Goal: Task Accomplishment & Management: Use online tool/utility

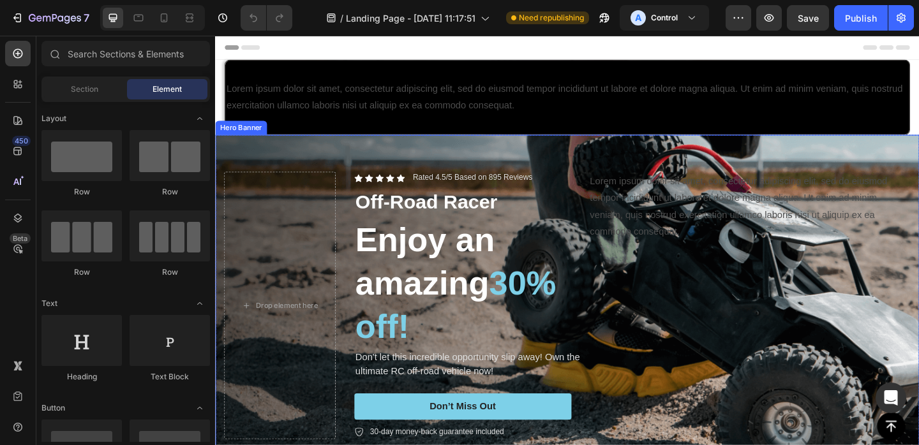
click at [376, 167] on div "Icon Icon Icon Icon Icon Icon List Rated 4.5/5 Based on 895 Reviews Text Block …" at bounding box center [598, 329] width 766 height 332
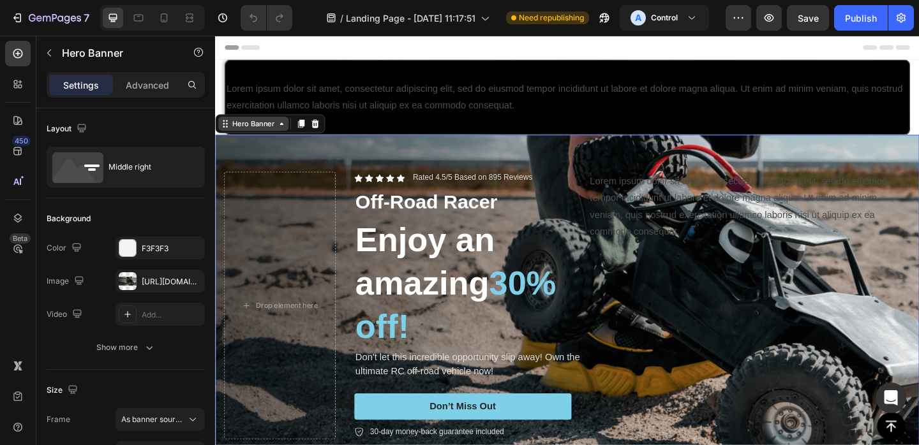
click at [292, 131] on div "Hero Banner" at bounding box center [256, 131] width 77 height 15
click at [322, 176] on div "Icon Icon Icon Icon Icon Icon List Rated 4.5/5 Based on 895 Reviews Text Block …" at bounding box center [598, 329] width 766 height 332
click at [366, 154] on div "Background Image" at bounding box center [597, 329] width 919 height 447
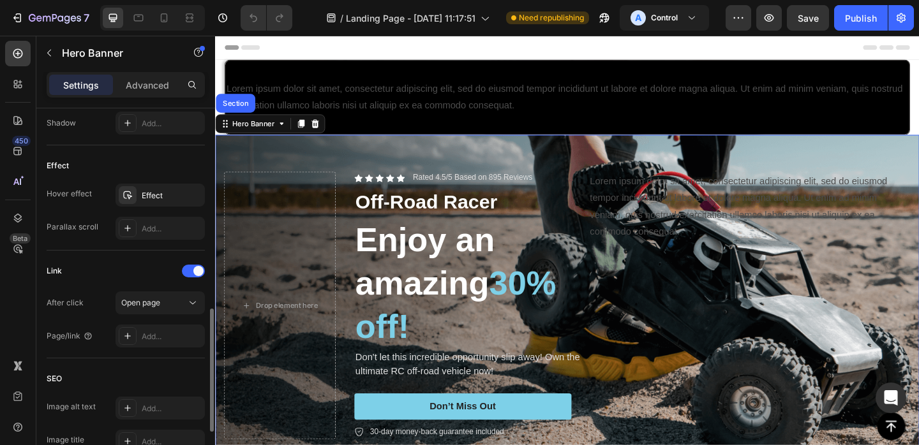
scroll to position [645, 0]
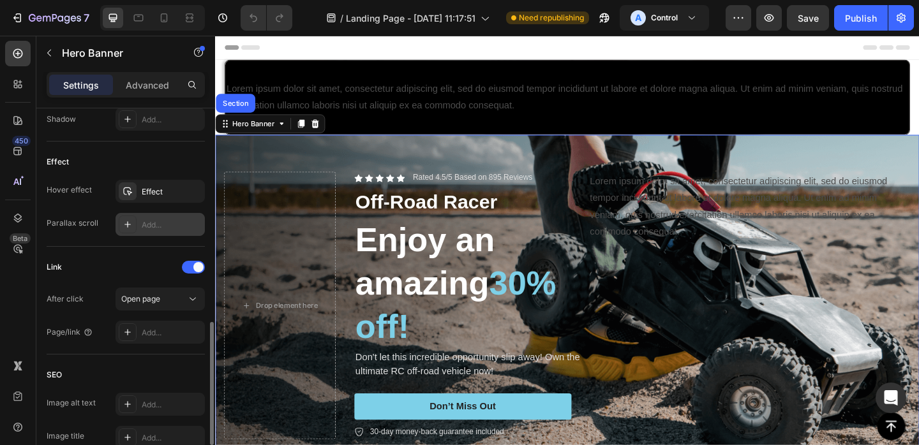
click at [140, 224] on div "Add..." at bounding box center [159, 224] width 89 height 23
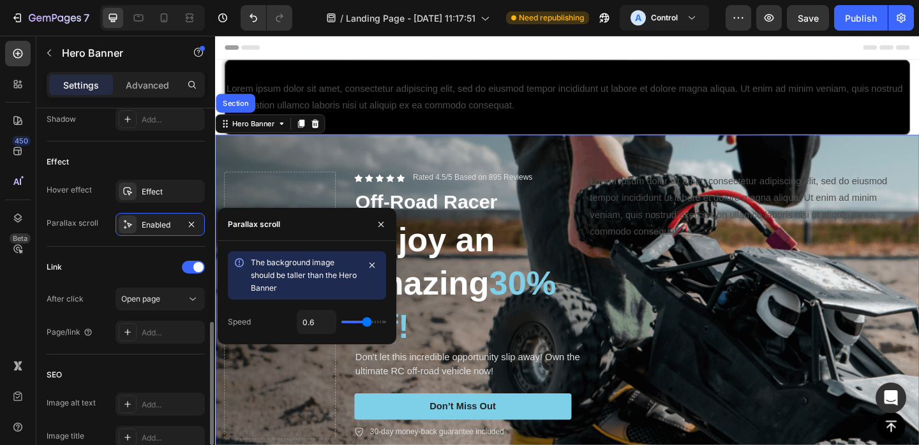
scroll to position [0, 0]
click at [142, 253] on div "Link After click Open page Page/link Add..." at bounding box center [126, 301] width 158 height 108
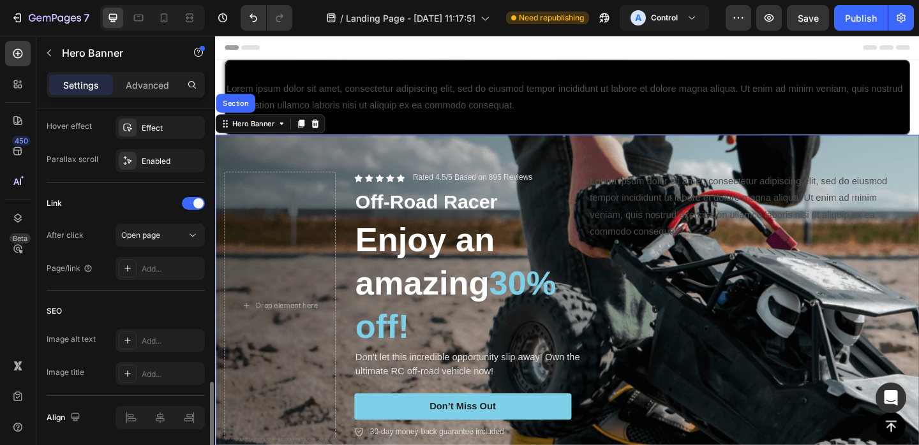
scroll to position [754, 0]
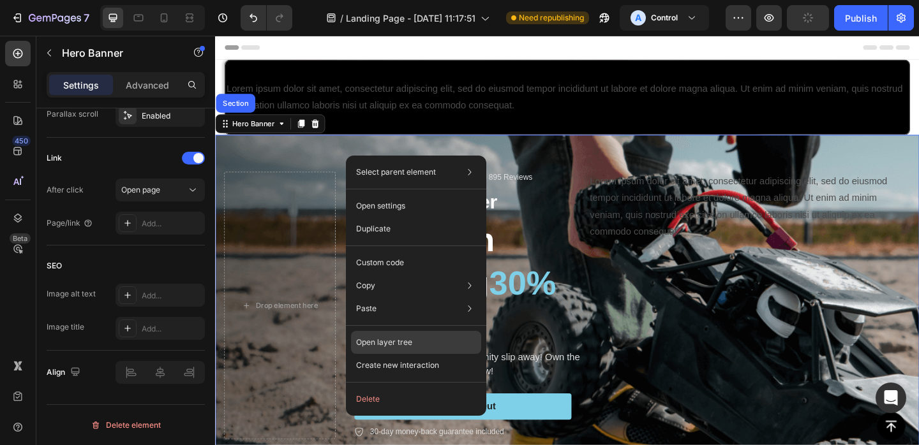
click at [394, 336] on div "Open layer tree" at bounding box center [416, 342] width 130 height 23
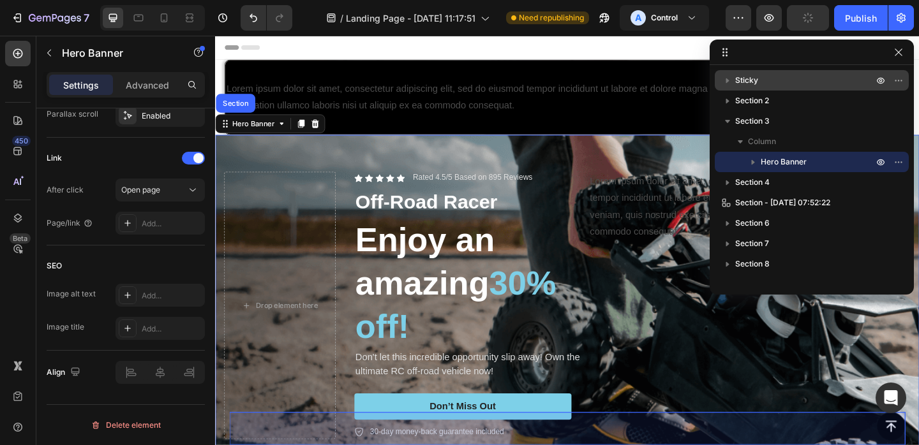
click at [727, 82] on icon "button" at bounding box center [727, 80] width 13 height 13
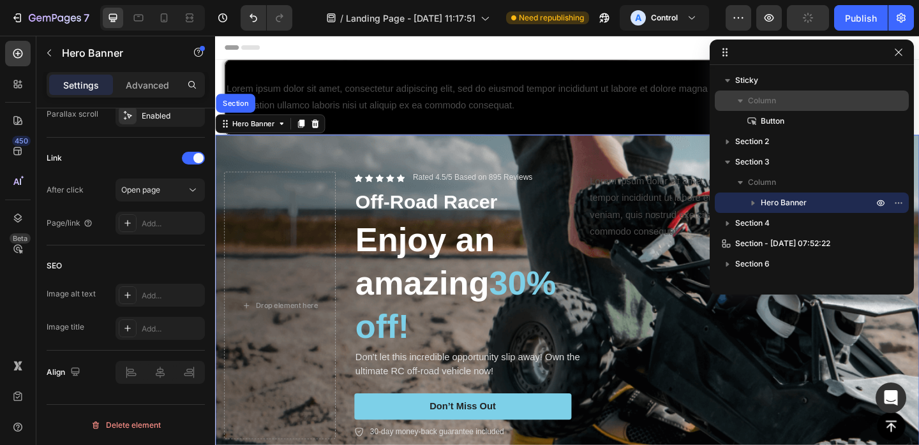
click at [741, 98] on icon "button" at bounding box center [740, 100] width 13 height 13
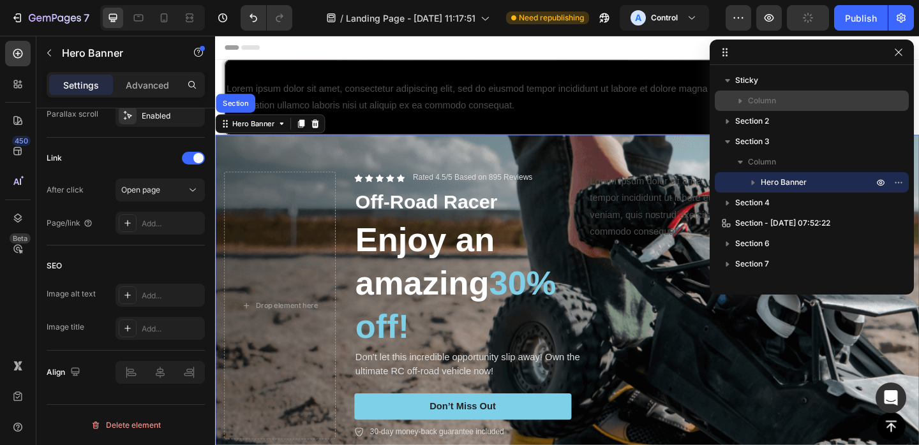
click at [741, 98] on icon "button" at bounding box center [740, 100] width 13 height 13
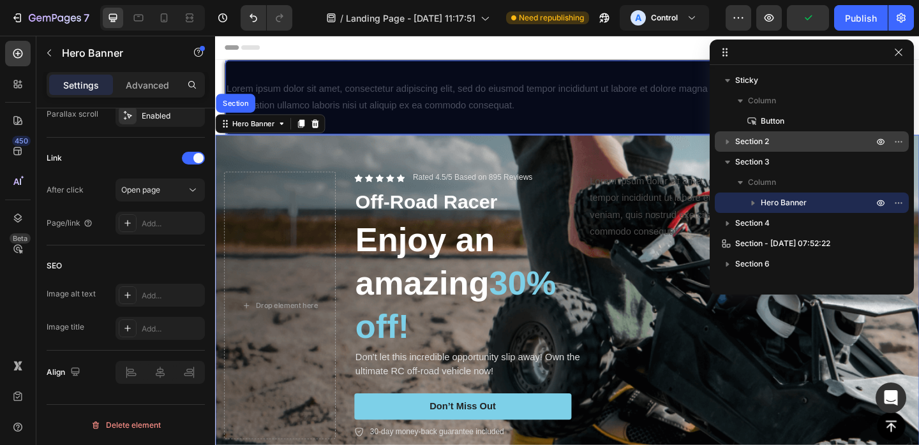
click at [727, 138] on icon "button" at bounding box center [727, 141] width 13 height 13
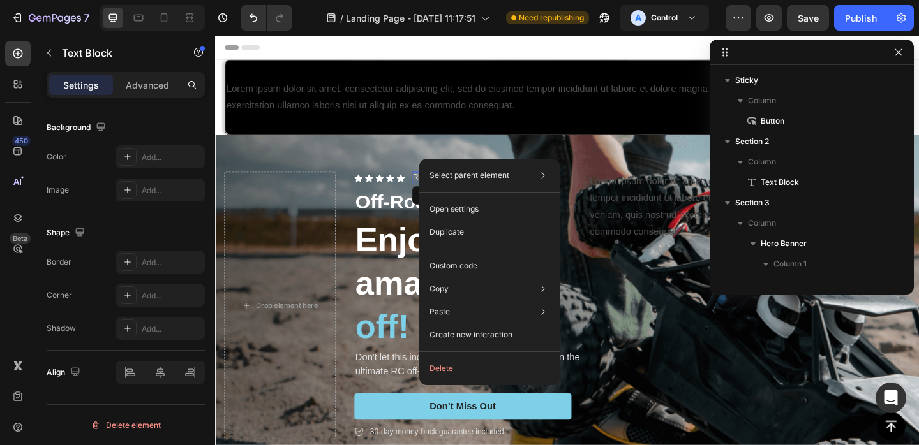
scroll to position [0, 0]
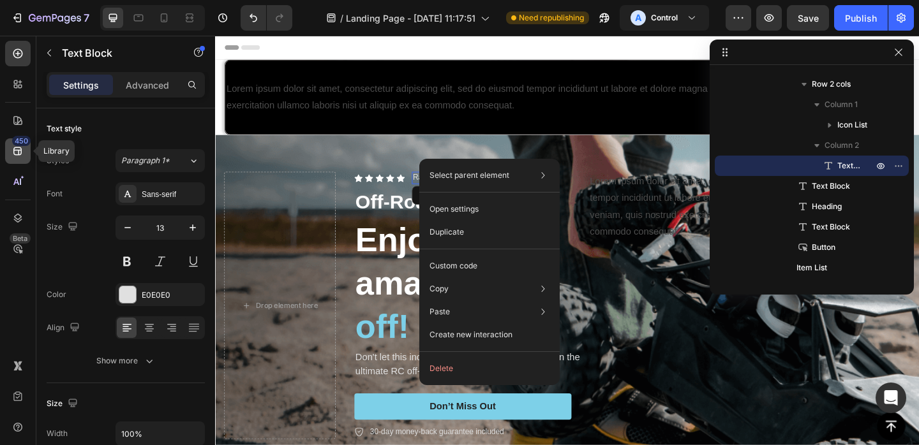
click at [22, 154] on icon at bounding box center [17, 151] width 13 height 13
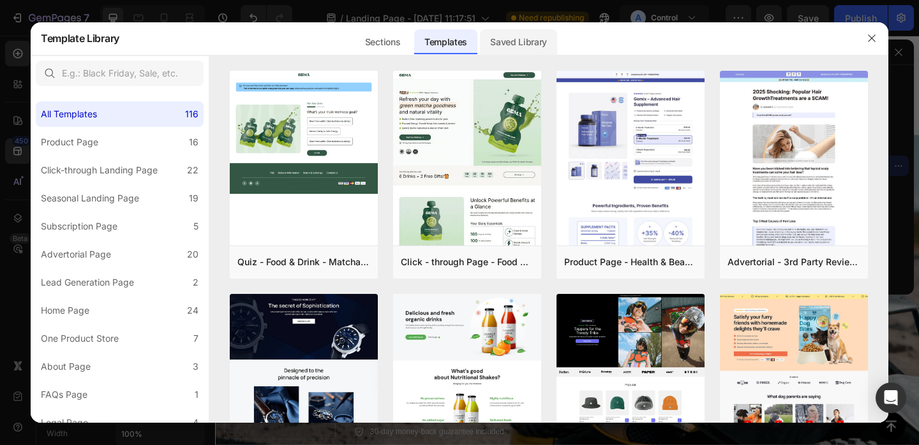
click at [522, 36] on div "Saved Library" at bounding box center [518, 42] width 77 height 26
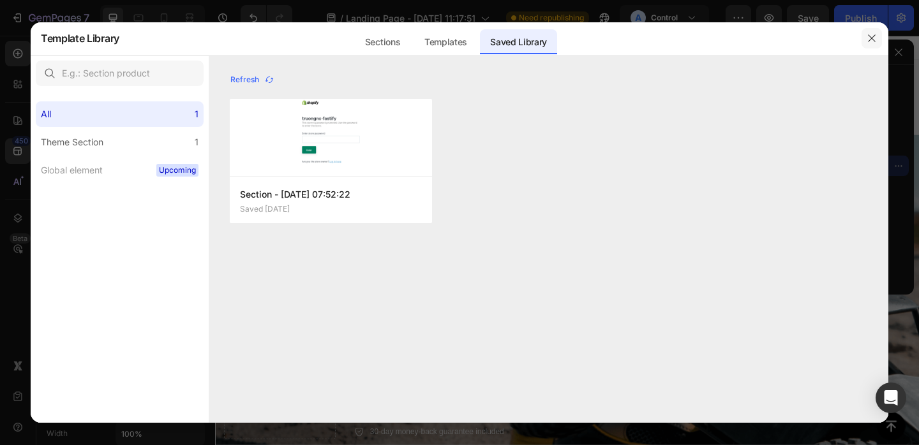
click at [870, 39] on icon "button" at bounding box center [871, 38] width 10 height 10
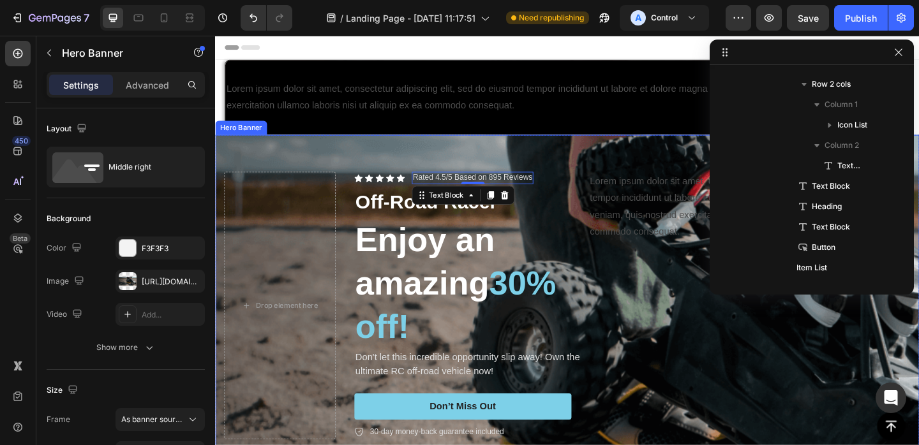
scroll to position [78, 0]
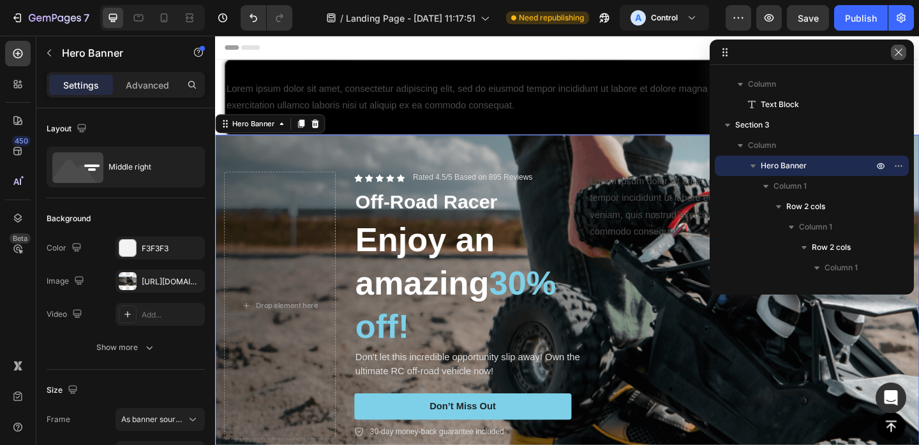
click at [900, 48] on icon "button" at bounding box center [898, 52] width 10 height 10
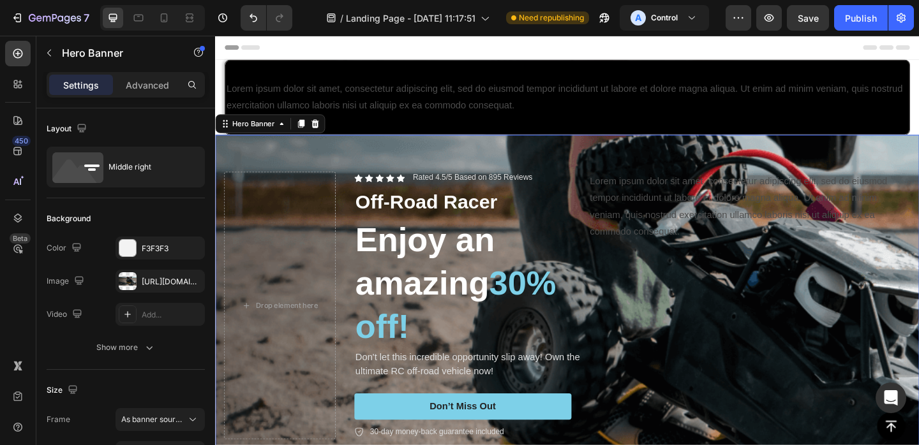
click at [389, 159] on div "Background Image" at bounding box center [597, 422] width 919 height 670
click at [230, 137] on div "Hero Banner" at bounding box center [256, 131] width 77 height 15
click at [284, 135] on icon at bounding box center [287, 131] width 10 height 10
click at [320, 199] on div "Drop element here" at bounding box center [285, 329] width 121 height 291
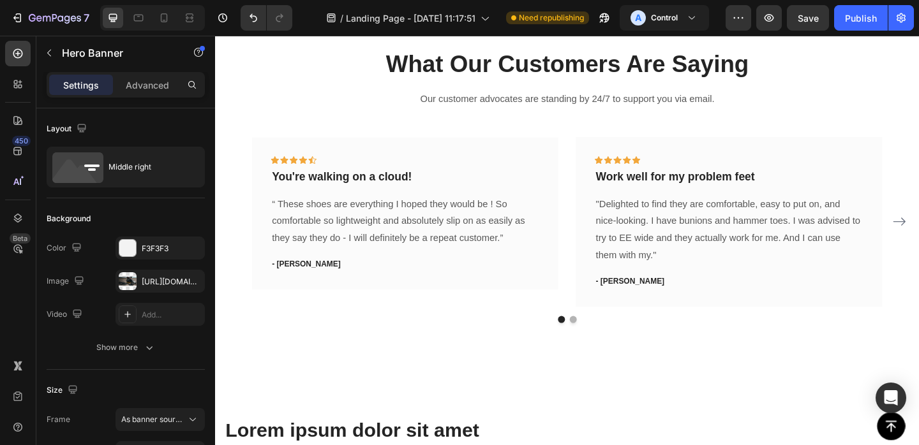
scroll to position [566, 0]
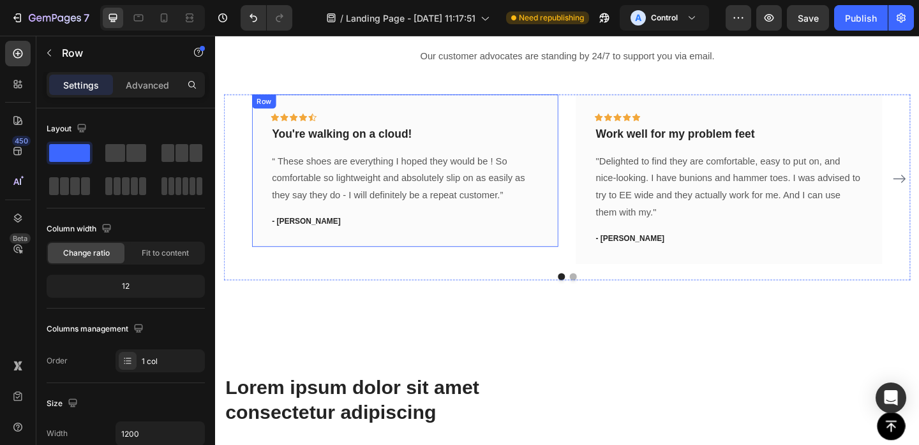
click at [389, 98] on div "What Our Customers Are Saying Heading Our customer advocates are standing by 24…" at bounding box center [598, 152] width 746 height 300
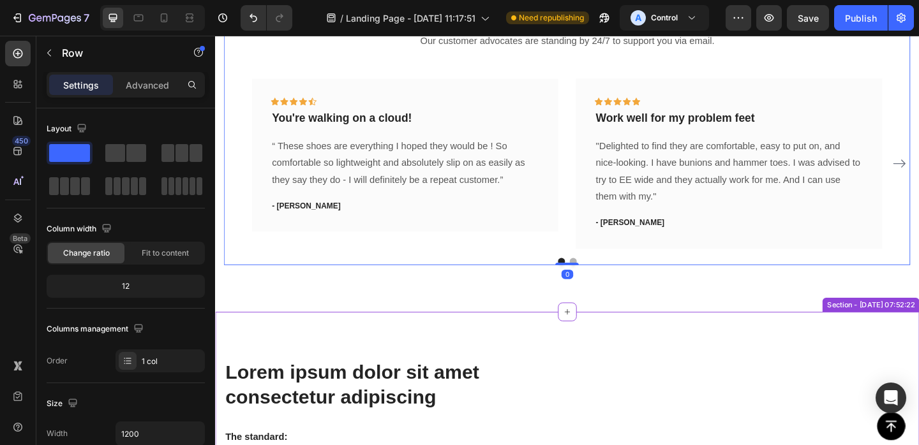
scroll to position [159, 0]
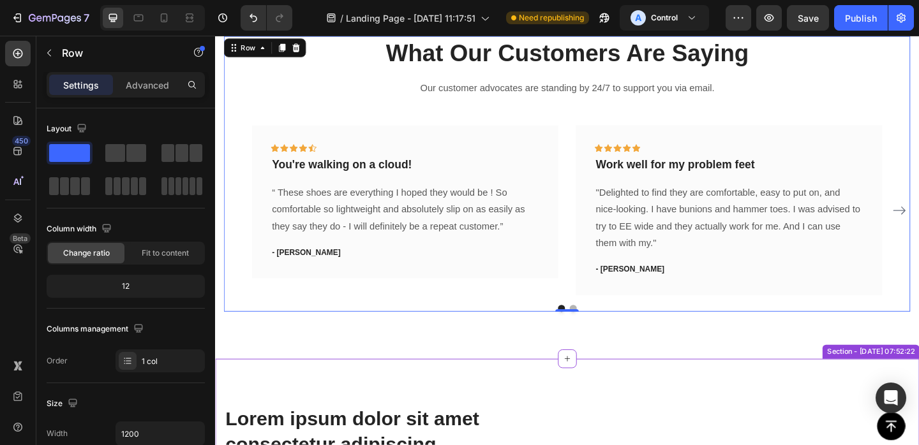
click at [313, 376] on div "What Our Customers Are Saying Heading Our customer advocates are standing by 24…" at bounding box center [598, 186] width 766 height 402
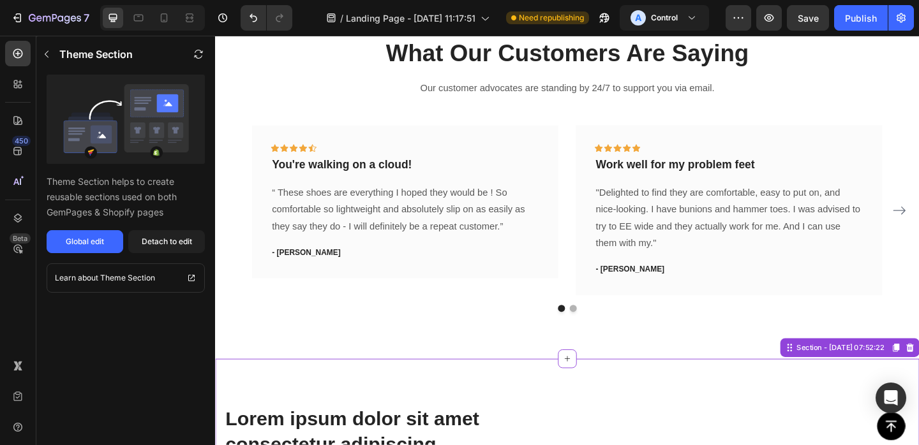
click at [845, 376] on div "Section - [DATE] 07:52:22" at bounding box center [895, 374] width 100 height 11
click at [685, 341] on div "What Our Customers Are Saying Heading Our customer advocates are standing by 24…" at bounding box center [598, 186] width 766 height 402
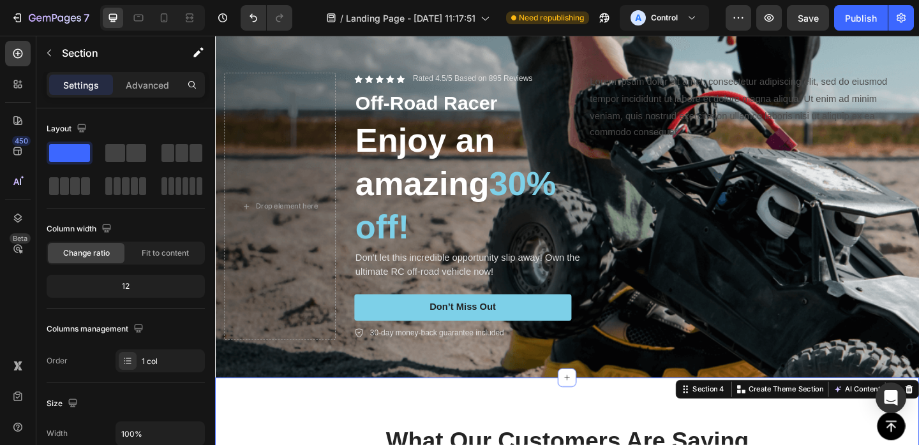
scroll to position [0, 0]
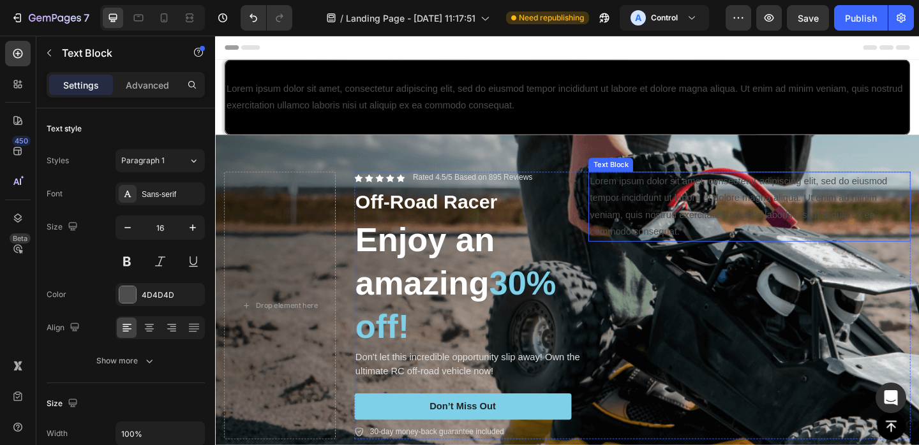
click at [632, 218] on div "Lorem ipsum dolor sit amet, consectetur adipiscing elit, sed do eiusmod tempor …" at bounding box center [796, 222] width 350 height 76
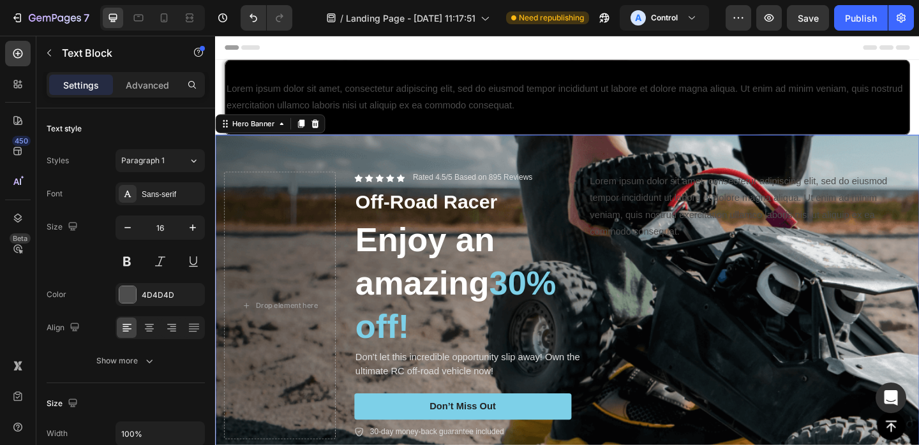
click at [424, 158] on div "Background Image" at bounding box center [598, 398] width 766 height 558
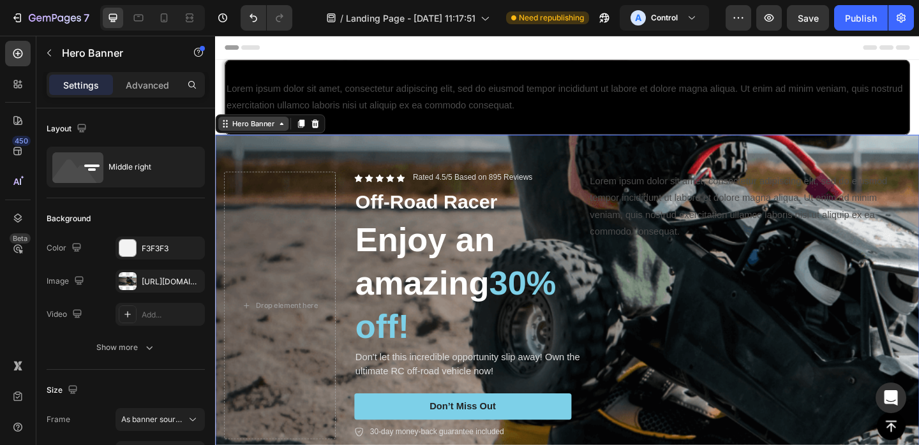
click at [271, 127] on div "Hero Banner" at bounding box center [256, 131] width 51 height 11
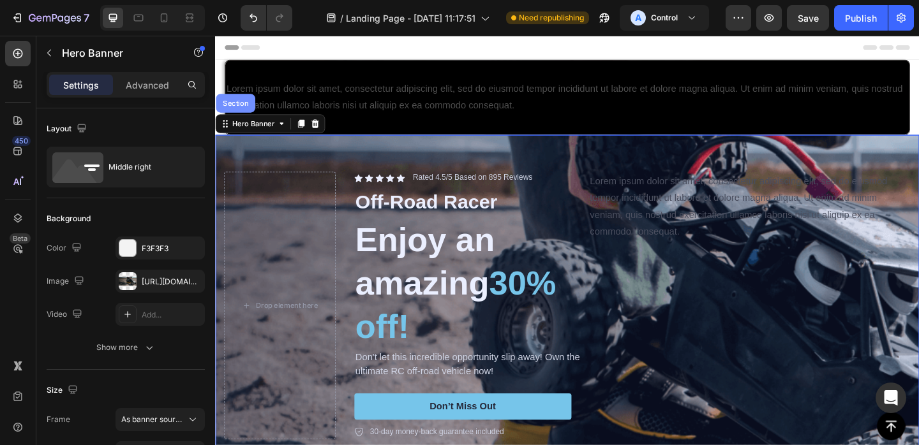
click at [239, 117] on div "Section" at bounding box center [237, 109] width 43 height 20
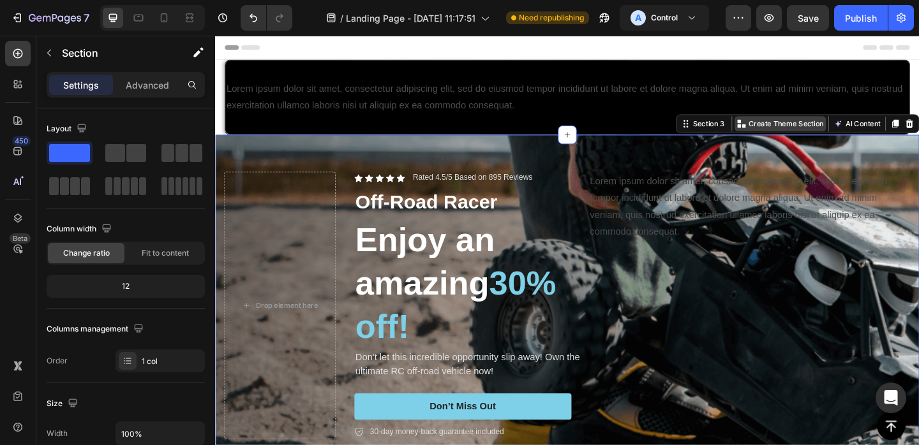
click at [854, 127] on p "Create Theme Section" at bounding box center [836, 131] width 82 height 11
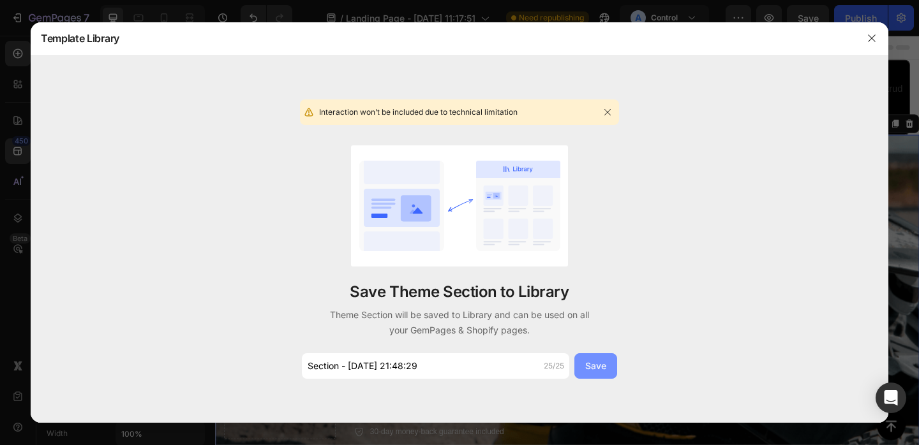
click at [602, 367] on div "Save" at bounding box center [595, 365] width 21 height 13
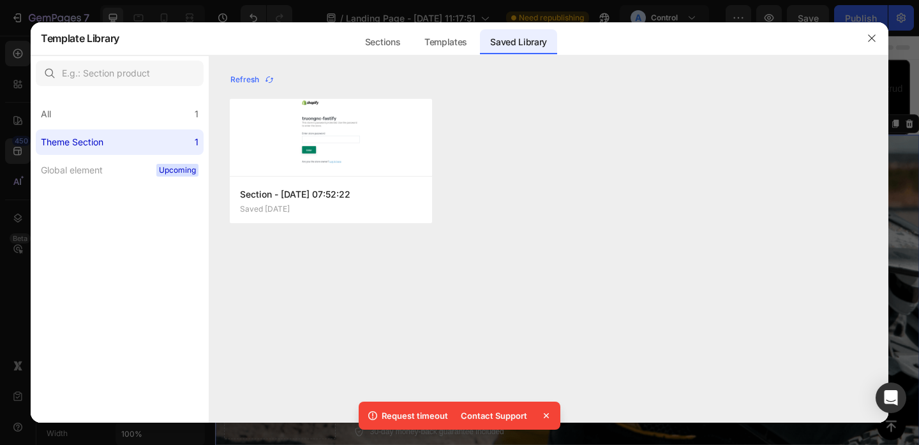
click at [545, 410] on icon at bounding box center [546, 416] width 13 height 13
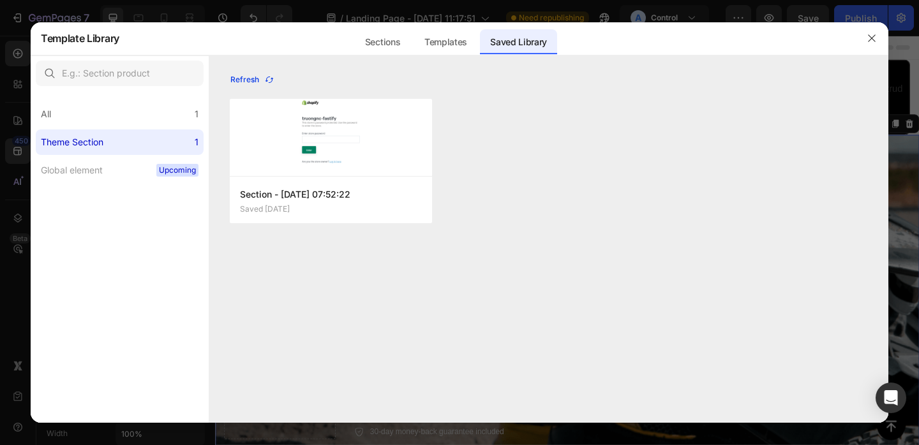
click at [264, 80] on icon "button" at bounding box center [269, 80] width 10 height 10
click at [290, 197] on div "Add to page" at bounding box center [276, 200] width 43 height 11
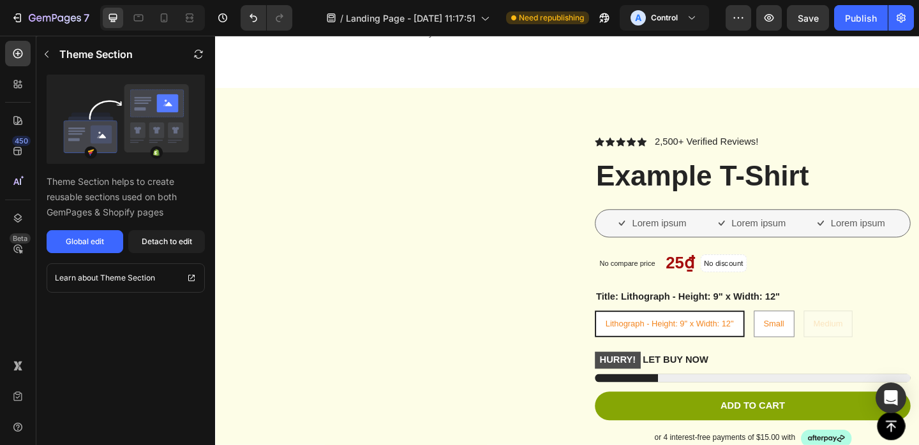
scroll to position [2024, 0]
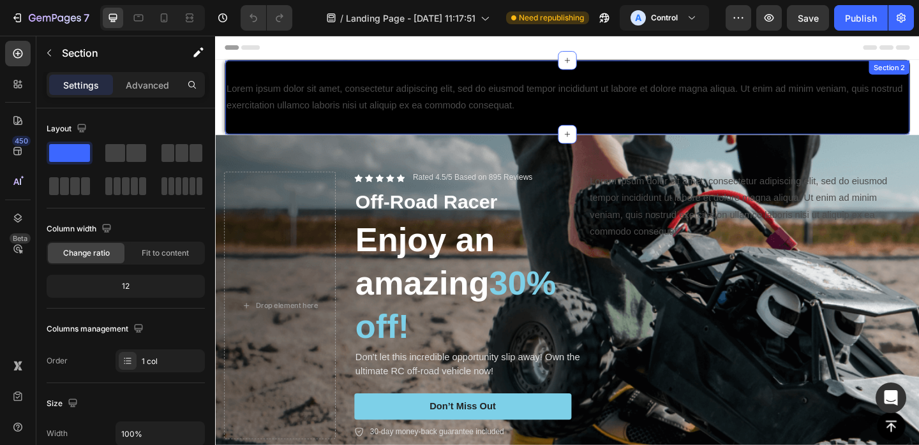
click at [624, 71] on div at bounding box center [598, 103] width 744 height 80
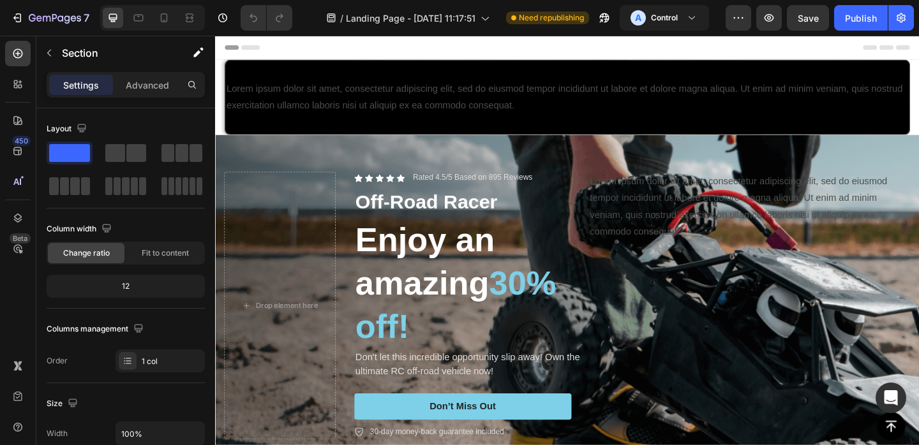
click at [218, 71] on section "Lorem ipsum dolor sit amet, consectetur adipiscing elit, sed do eiusmod tempor …" at bounding box center [598, 103] width 766 height 82
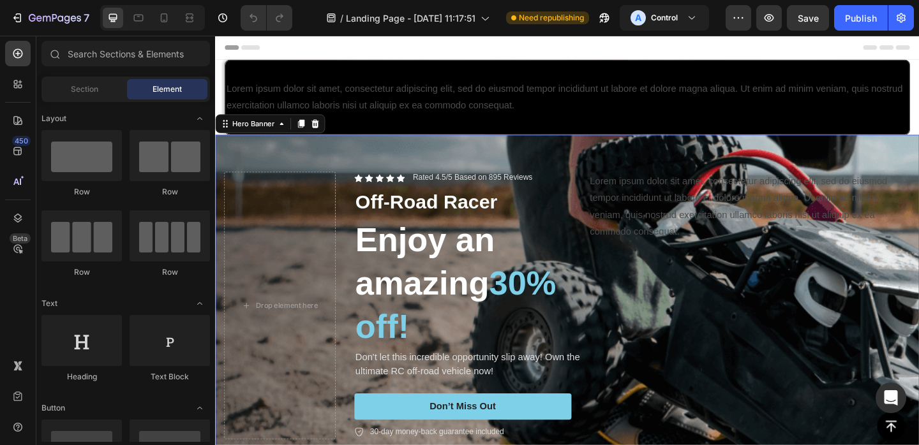
click at [358, 164] on div "Icon Icon Icon Icon Icon Icon List Rated 4.5/5 Based on 895 Reviews Text Block …" at bounding box center [598, 329] width 766 height 332
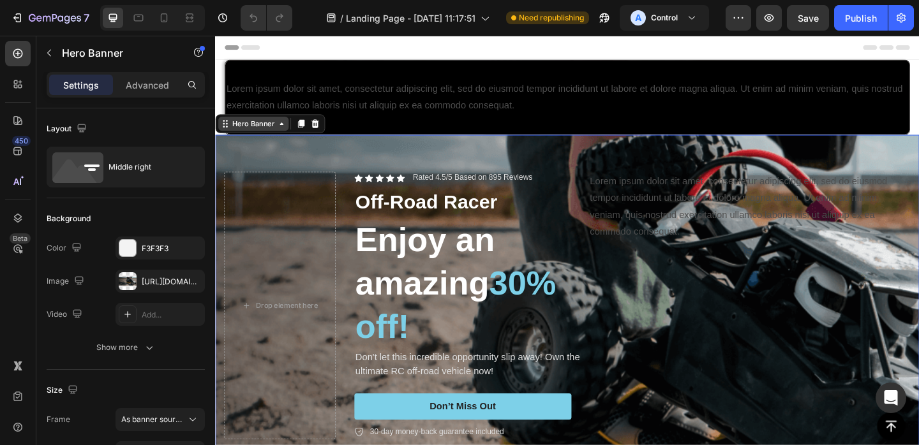
click at [279, 131] on div "Hero Banner" at bounding box center [256, 131] width 51 height 11
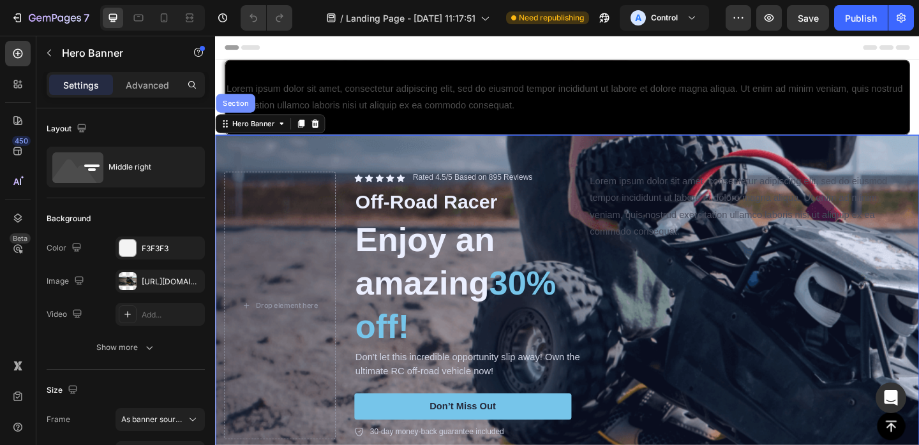
click at [245, 108] on div "Section" at bounding box center [237, 109] width 33 height 8
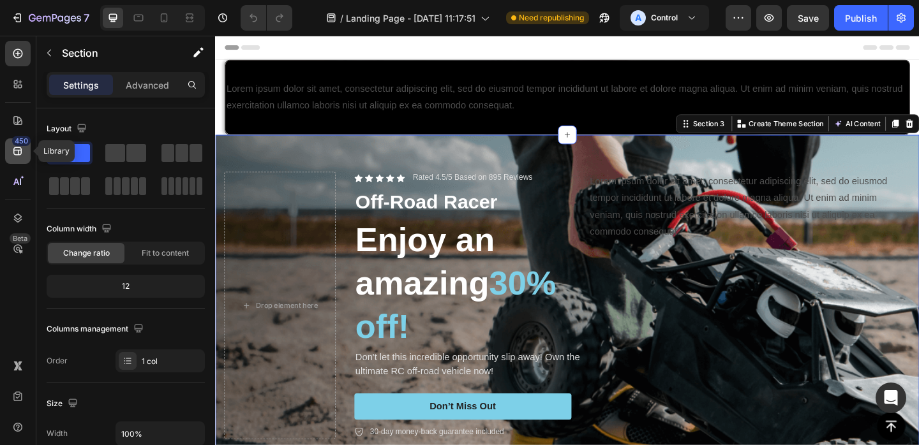
click at [13, 150] on icon at bounding box center [17, 151] width 8 height 8
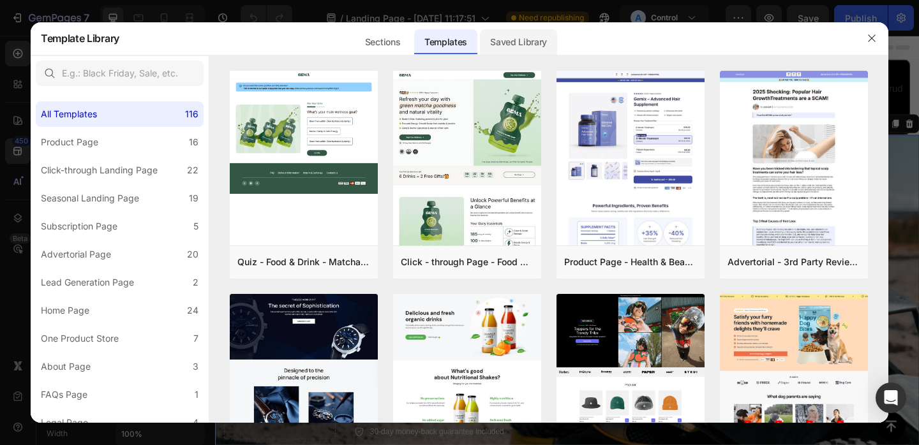
click at [498, 40] on div "Saved Library" at bounding box center [518, 42] width 77 height 26
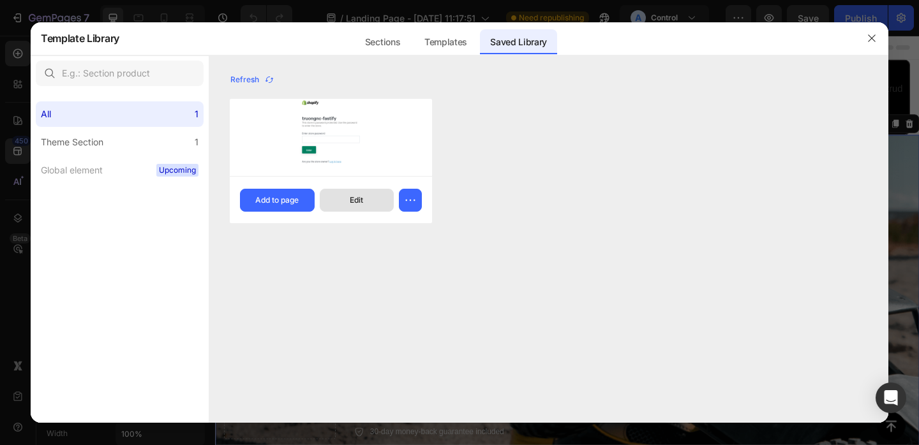
click at [346, 200] on button "Edit" at bounding box center [357, 200] width 75 height 23
click at [303, 198] on button "Add to page" at bounding box center [277, 200] width 75 height 23
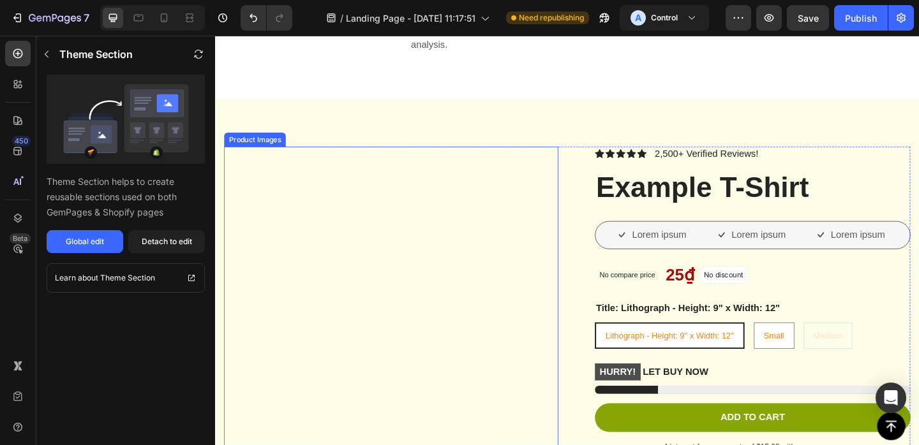
scroll to position [2015, 0]
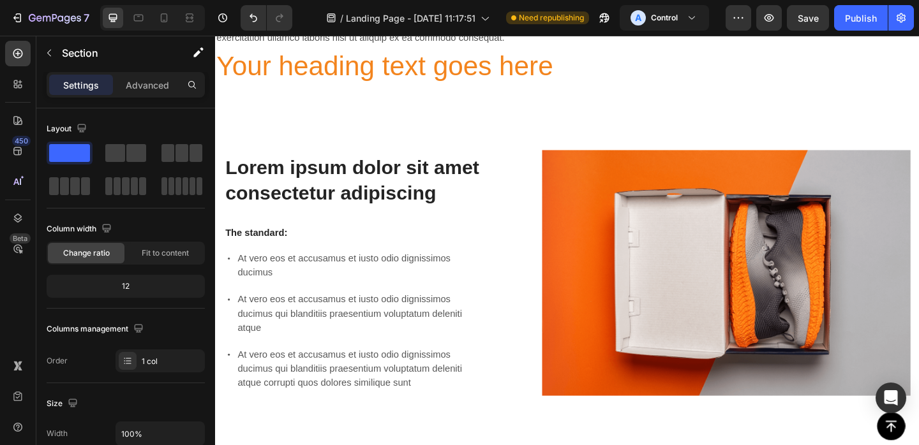
scroll to position [3192, 0]
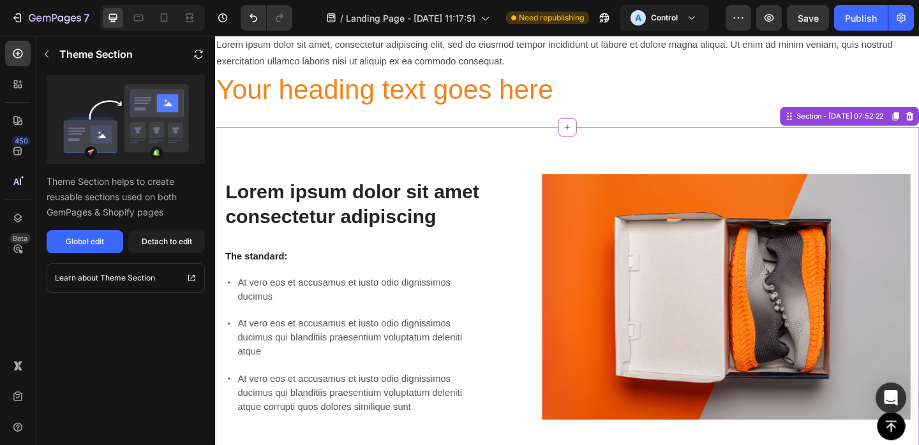
click at [420, 138] on div "Lorem ipsum dolor sit amet consectetur adipiscing Heading The standard: Text Bl…" at bounding box center [598, 433] width 766 height 597
click at [430, 209] on h2 "Lorem ipsum dolor sit amet consectetur adipiscing" at bounding box center [368, 219] width 286 height 57
click at [417, 207] on h2 "Lorem ipsum dolor sit amet consectetur adipiscing" at bounding box center [368, 219] width 286 height 57
click at [415, 225] on h2 "Lorem ipsum dolor sit amet consectetur adipiscing" at bounding box center [368, 219] width 286 height 57
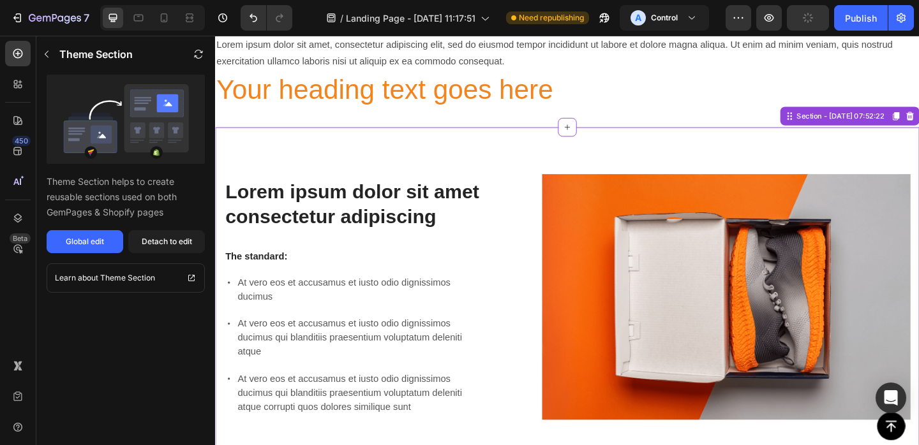
click at [415, 225] on h2 "Lorem ipsum dolor sit amet consectetur adipiscing" at bounding box center [368, 219] width 286 height 57
click at [624, 225] on img at bounding box center [770, 319] width 401 height 267
click at [447, 207] on h2 "Lorem ipsum dolor sit amet consectetur adipiscing" at bounding box center [368, 219] width 286 height 57
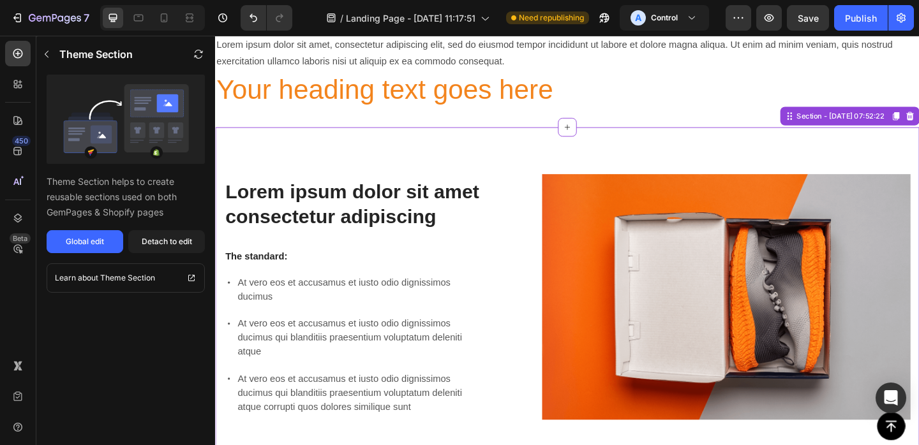
click at [373, 277] on p "The standard:" at bounding box center [367, 276] width 283 height 13
click at [359, 311] on p "At vero eos et accusamus et iusto odio dignissimos ducimus" at bounding box center [373, 312] width 269 height 31
drag, startPoint x: 514, startPoint y: 265, endPoint x: 591, endPoint y: 257, distance: 78.2
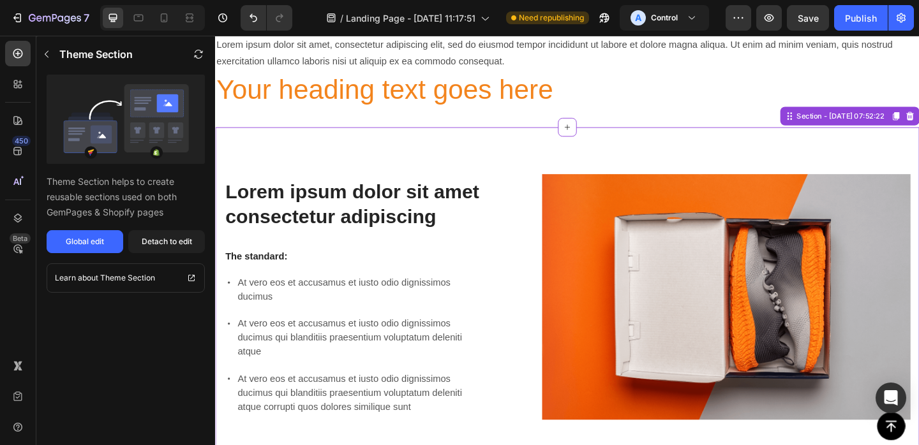
click at [514, 265] on div "Lorem ipsum dolor sit amet consectetur adipiscing Heading The standard: Text Bl…" at bounding box center [598, 319] width 746 height 267
click at [713, 235] on img at bounding box center [770, 319] width 401 height 267
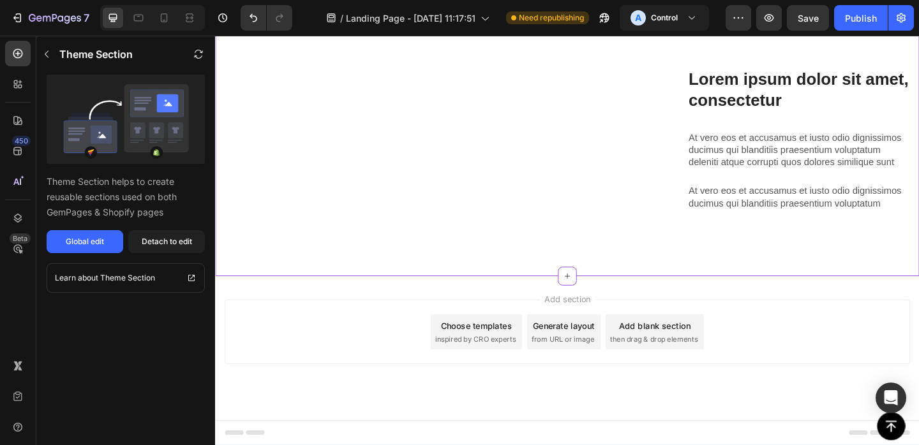
scroll to position [3714, 0]
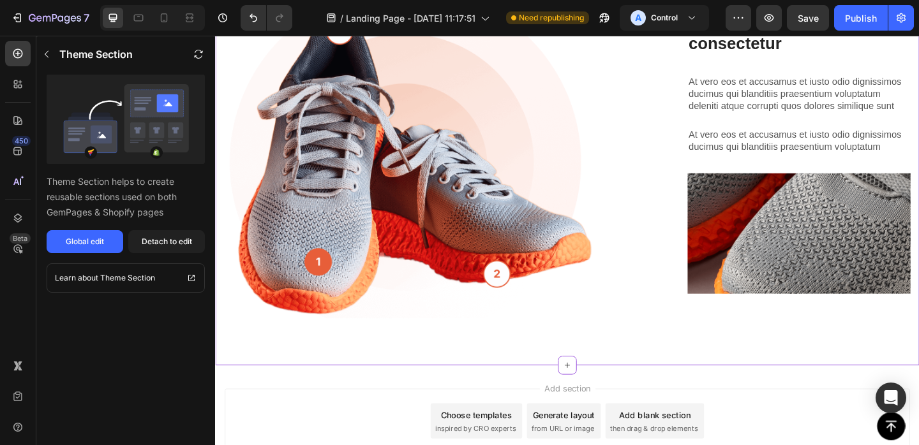
click at [468, 254] on img at bounding box center [425, 163] width 401 height 362
click at [520, 303] on img at bounding box center [425, 163] width 401 height 362
click at [790, 98] on p "At vero eos et accusamus et iusto odio dignissimos ducimus qui blanditiis praes…" at bounding box center [850, 99] width 240 height 40
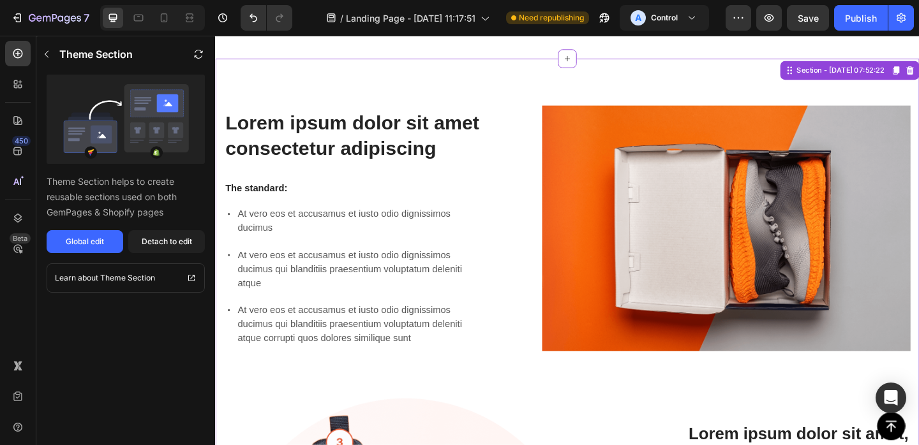
click at [436, 113] on div "Lorem ipsum dolor sit amet consectetur adipiscing Heading The standard: Text Bl…" at bounding box center [368, 245] width 286 height 267
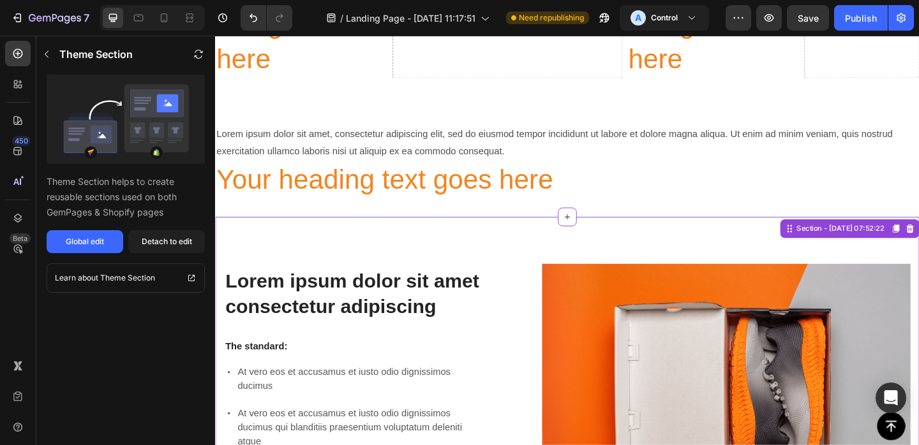
scroll to position [3061, 0]
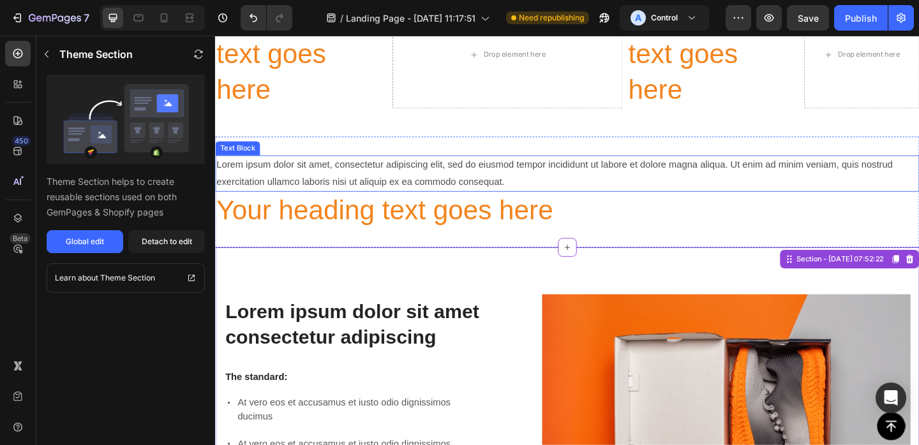
click at [436, 184] on div "Lorem ipsum dolor sit amet, consectetur adipiscing elit, sed do eiusmod tempor …" at bounding box center [598, 186] width 766 height 40
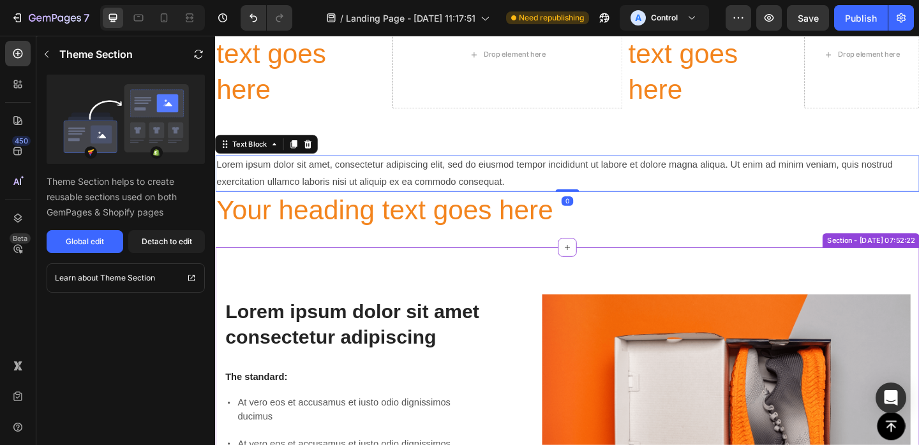
click at [382, 344] on h2 "Lorem ipsum dolor sit amet consectetur adipiscing" at bounding box center [368, 350] width 286 height 57
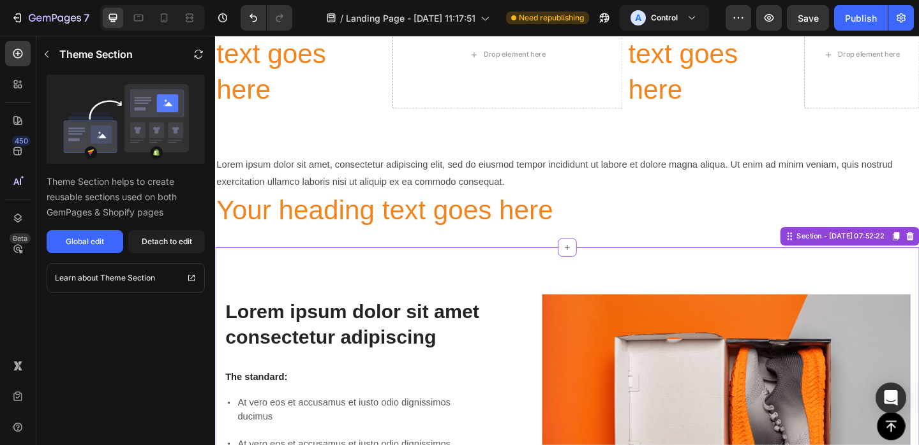
click at [382, 344] on h2 "Lorem ipsum dolor sit amet consectetur adipiscing" at bounding box center [368, 350] width 286 height 57
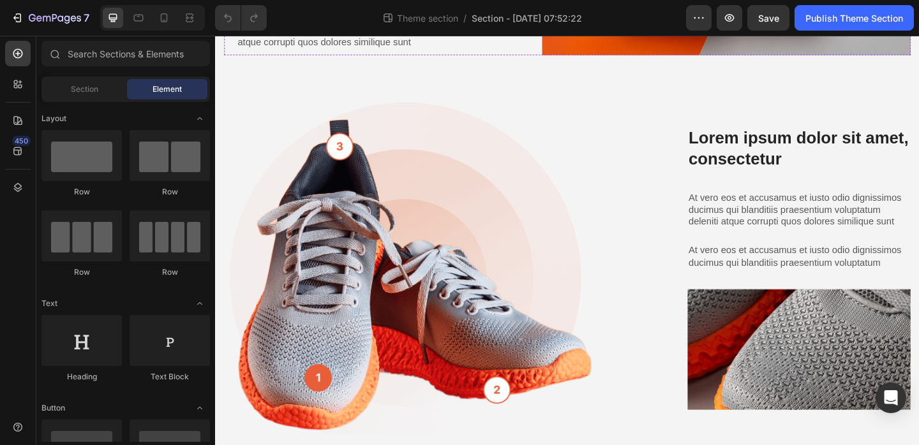
scroll to position [361, 0]
